Goal: Answer question/provide support

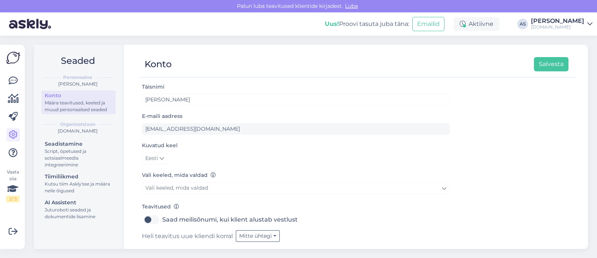
click at [6, 83] on div "Vaata siia 2 / 3" at bounding box center [13, 147] width 14 height 192
click at [12, 82] on icon at bounding box center [13, 80] width 9 height 9
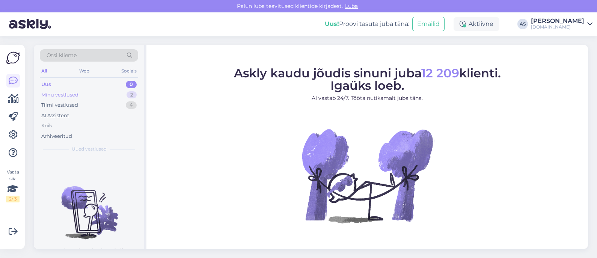
click at [100, 97] on div "Minu vestlused 2" at bounding box center [89, 95] width 98 height 11
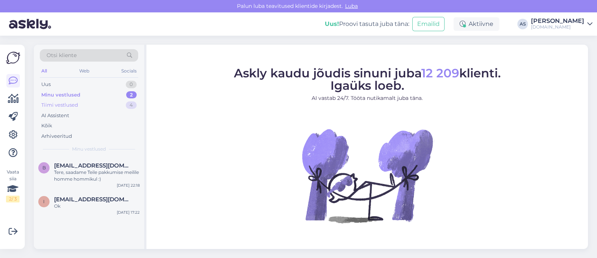
click at [103, 106] on div "Tiimi vestlused 4" at bounding box center [89, 105] width 98 height 11
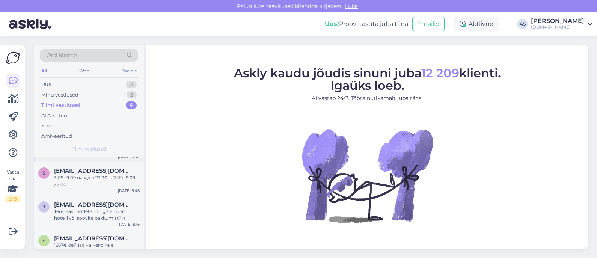
scroll to position [43, 0]
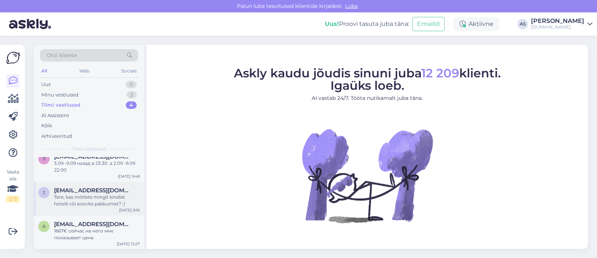
click at [103, 195] on div "Tere, kas mõtlete mingit kindlat hotelli või soovite pakkumist? :)" at bounding box center [97, 201] width 86 height 14
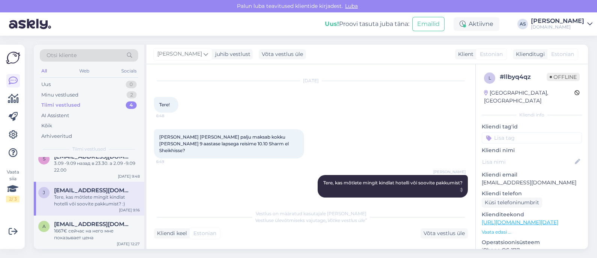
scroll to position [14, 0]
click at [503, 227] on div "l # llbyq4qz Offline [GEOGRAPHIC_DATA], Oulu Kliendi info Kliendi tag'id Kliend…" at bounding box center [532, 222] width 112 height 317
click at [503, 229] on p "Vaata edasi ..." at bounding box center [532, 232] width 100 height 7
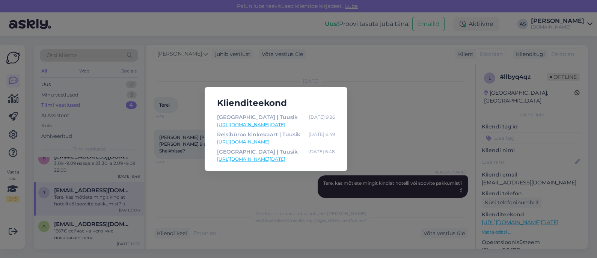
click at [547, 174] on div "Klienditeekond [GEOGRAPHIC_DATA] | Tuusik [DATE] 9:26 [URL][DOMAIN_NAME][DATE] …" at bounding box center [298, 129] width 597 height 258
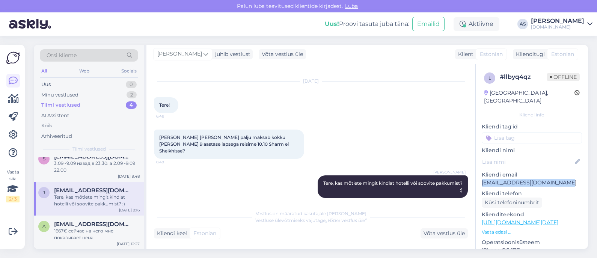
drag, startPoint x: 560, startPoint y: 174, endPoint x: 478, endPoint y: 177, distance: 82.0
click at [478, 177] on div "l # llbyq4qz Offline [GEOGRAPHIC_DATA], Oulu Kliendi info Kliendi tag'id Kliend…" at bounding box center [532, 222] width 112 height 317
copy p "[EMAIL_ADDRESS][DOMAIN_NAME]"
click at [97, 93] on div "Minu vestlused 2" at bounding box center [89, 95] width 98 height 11
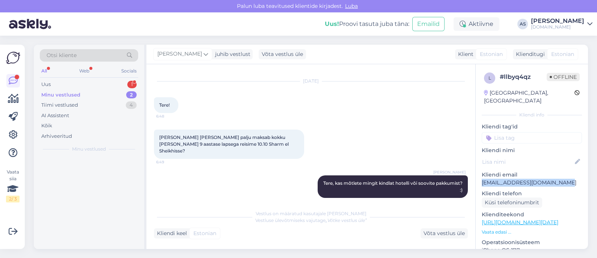
scroll to position [0, 0]
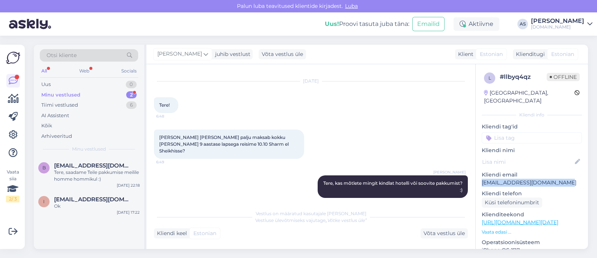
click at [68, 97] on div "Minu vestlused" at bounding box center [60, 95] width 39 height 8
click at [86, 204] on div "Ok" at bounding box center [97, 206] width 86 height 7
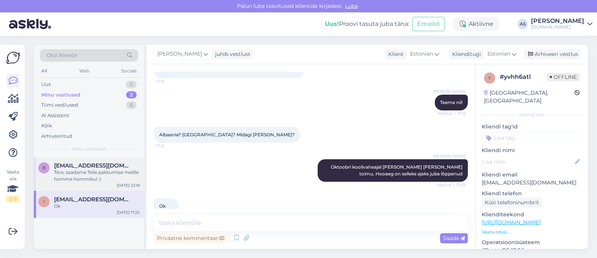
click at [94, 176] on div "Tere, saadame Teile pakkumise meilile homme hommikul :)" at bounding box center [97, 176] width 86 height 14
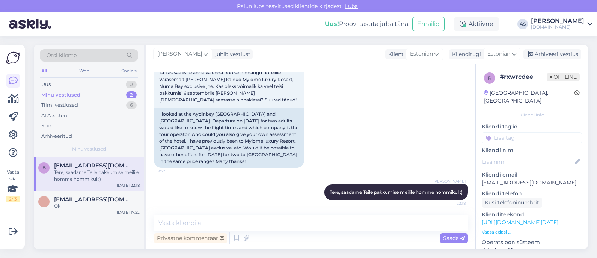
scroll to position [105, 0]
